Goal: Navigation & Orientation: Find specific page/section

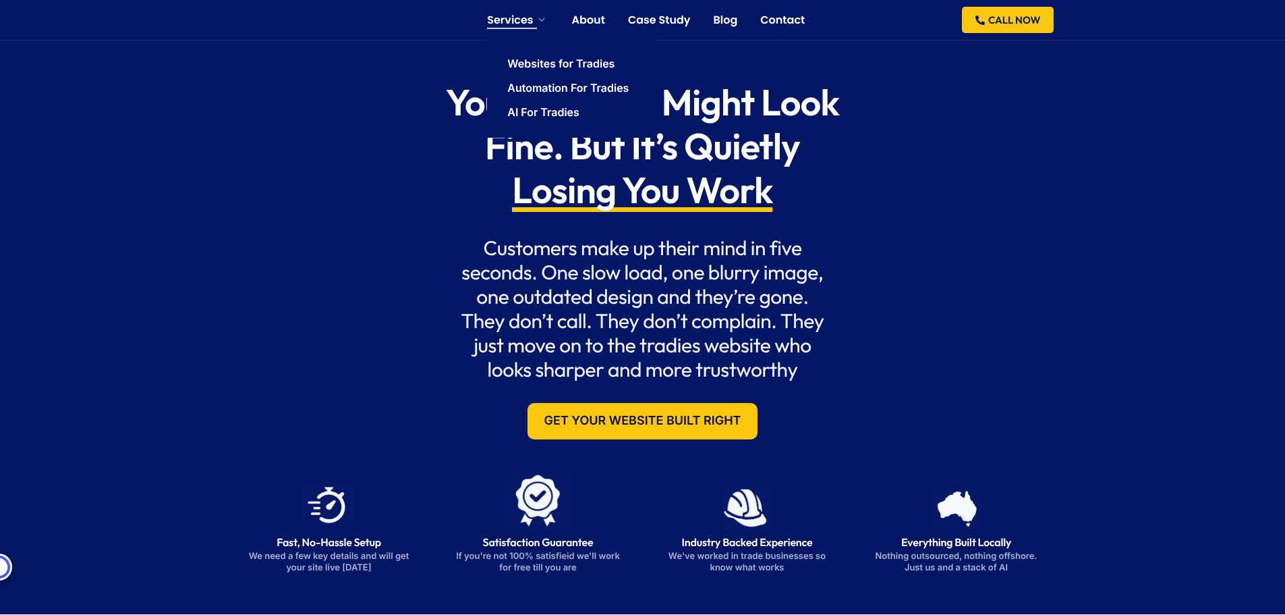
click at [540, 22] on icon at bounding box center [542, 20] width 6 height 6
click at [542, 24] on link "Services" at bounding box center [517, 20] width 61 height 11
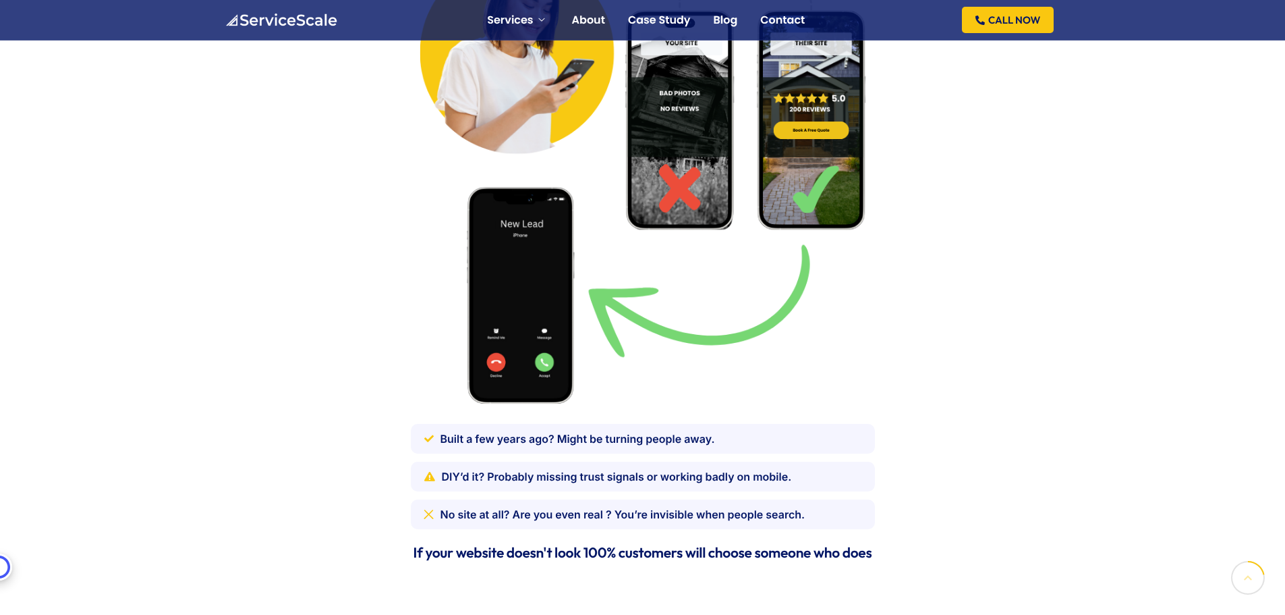
scroll to position [472, 0]
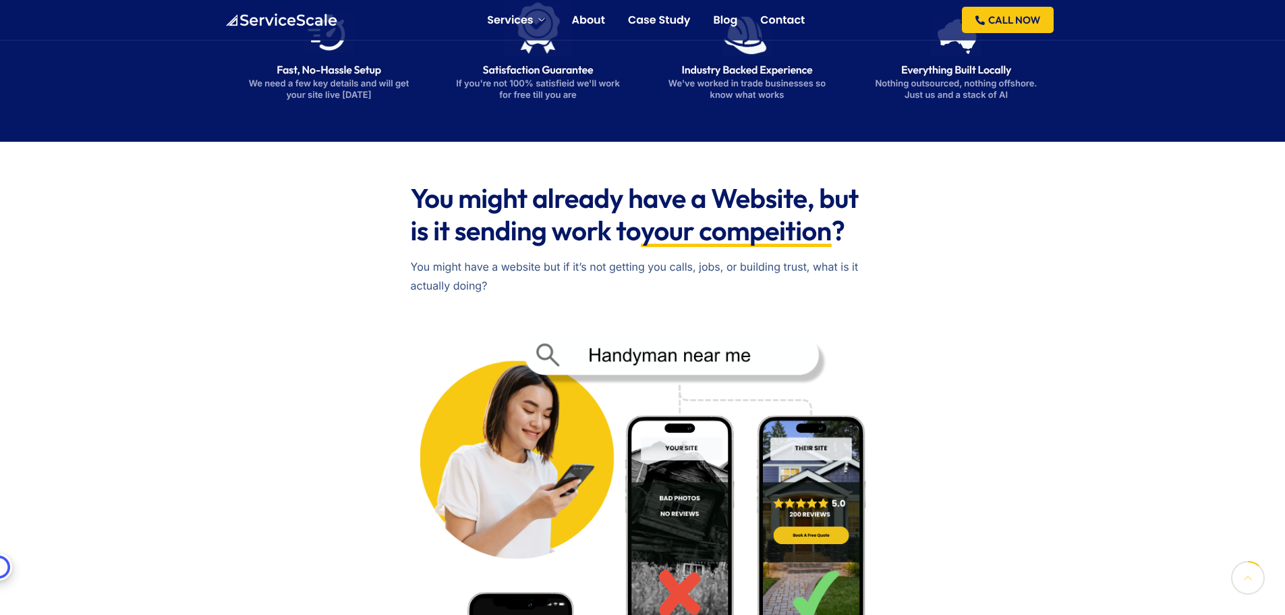
click at [592, 352] on img at bounding box center [643, 565] width 464 height 501
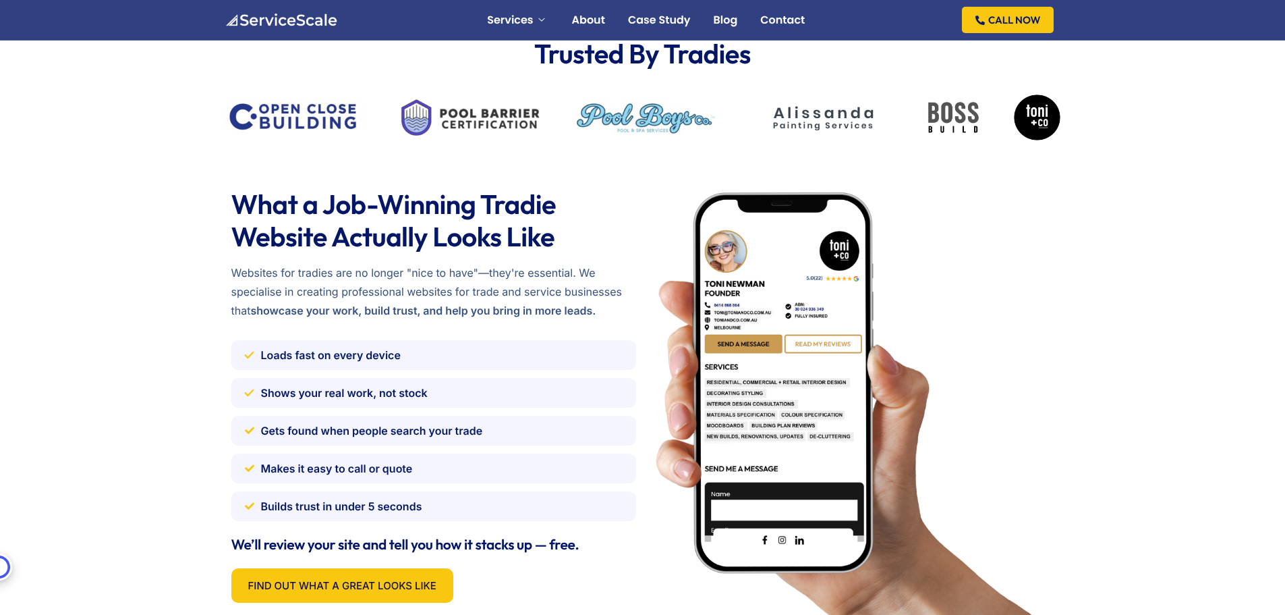
scroll to position [0, 0]
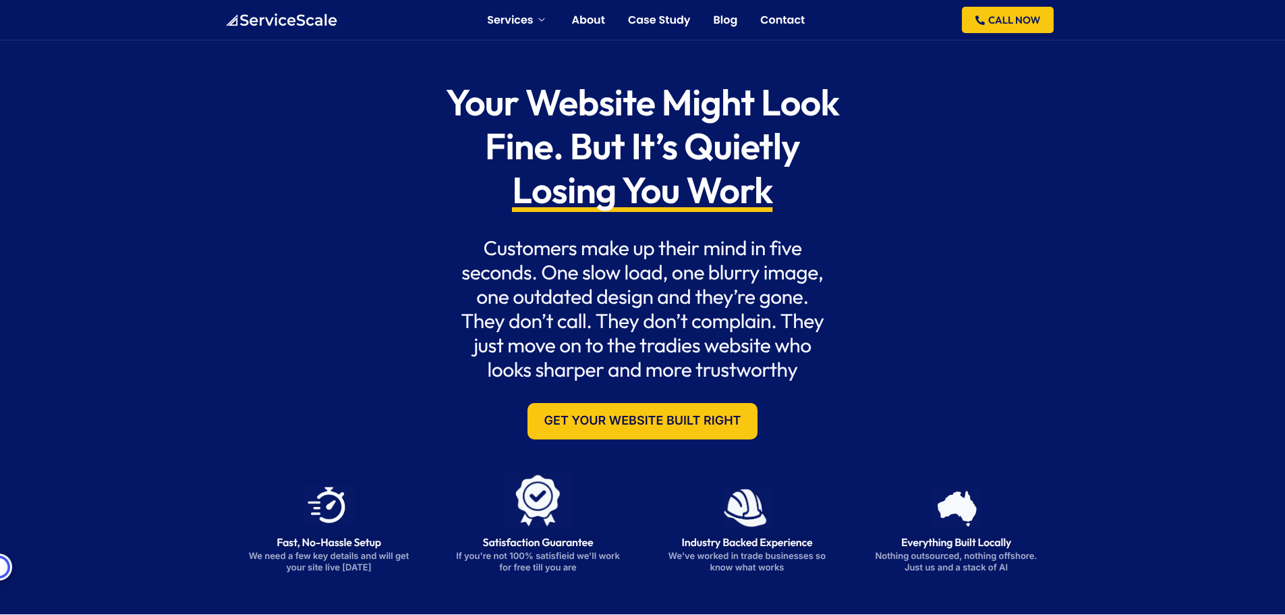
click at [278, 16] on img at bounding box center [281, 19] width 113 height 13
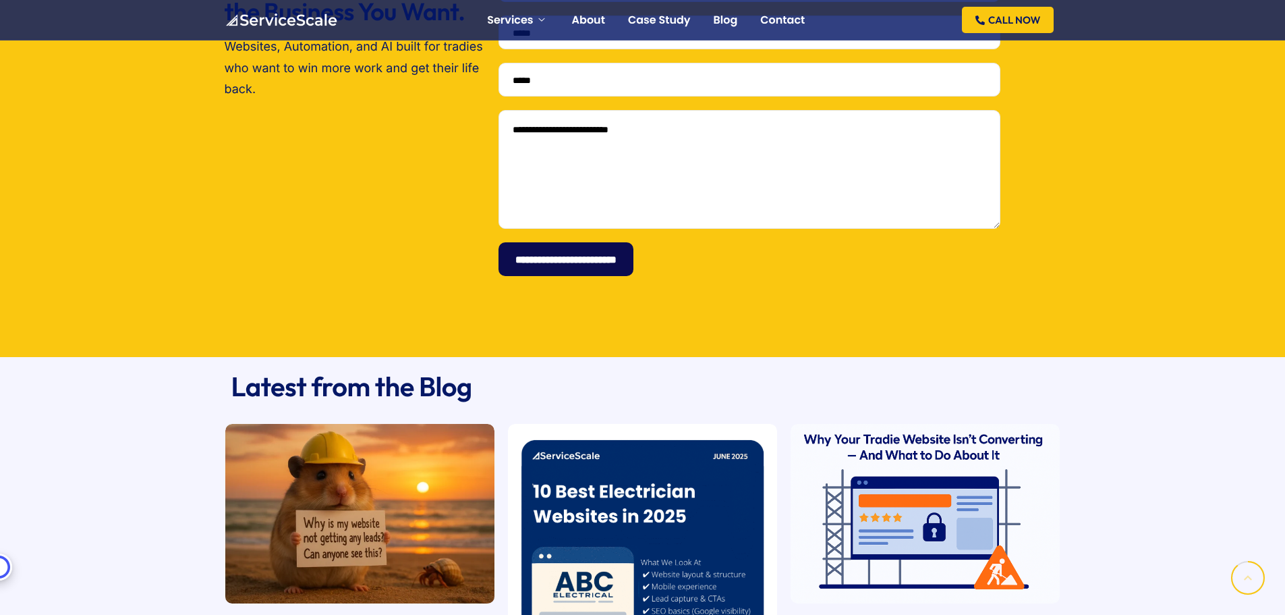
scroll to position [3155, 0]
